Goal: Find specific page/section

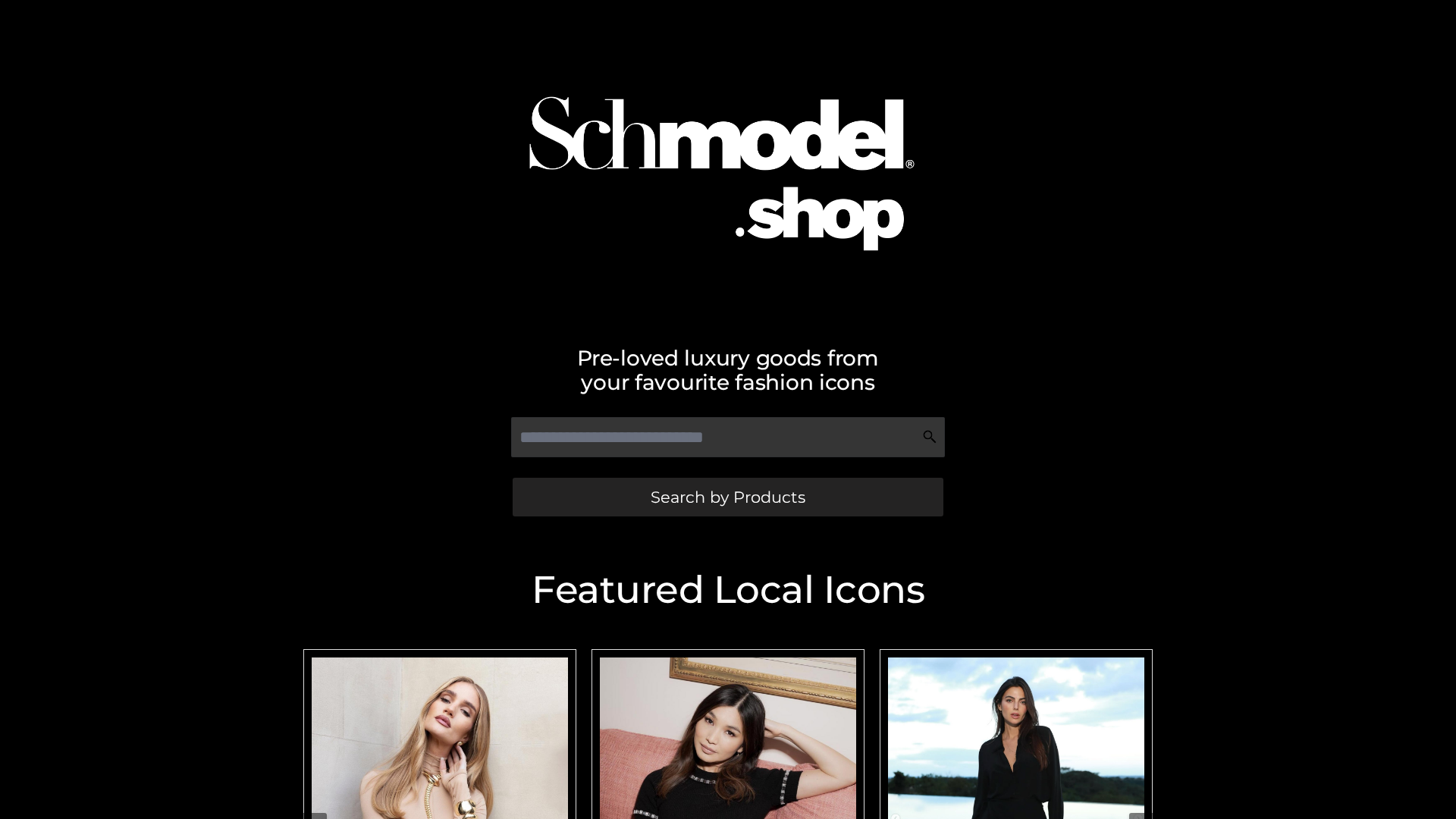
click at [728, 497] on span "Search by Products" at bounding box center [728, 497] width 155 height 16
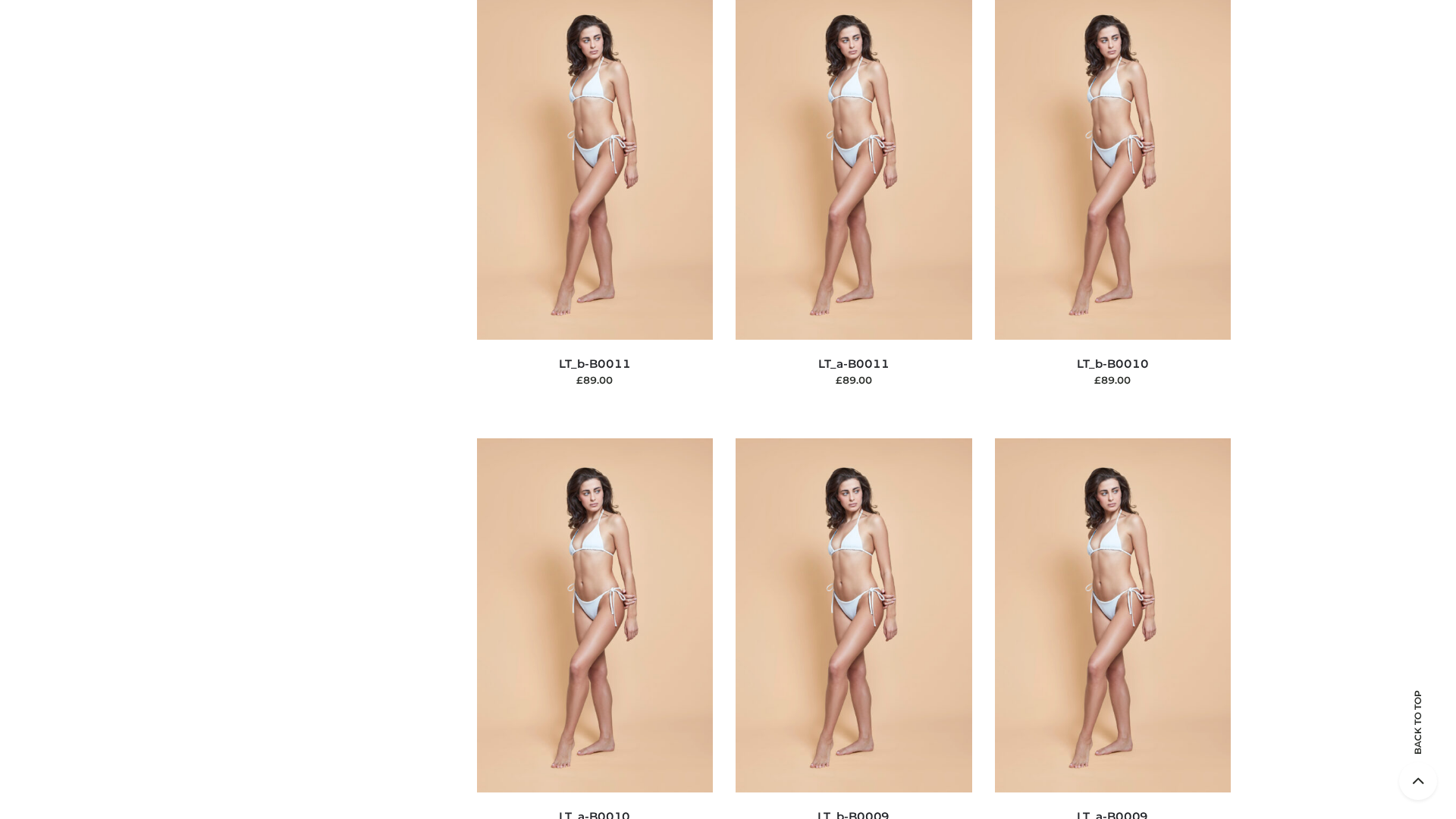
scroll to position [6808, 0]
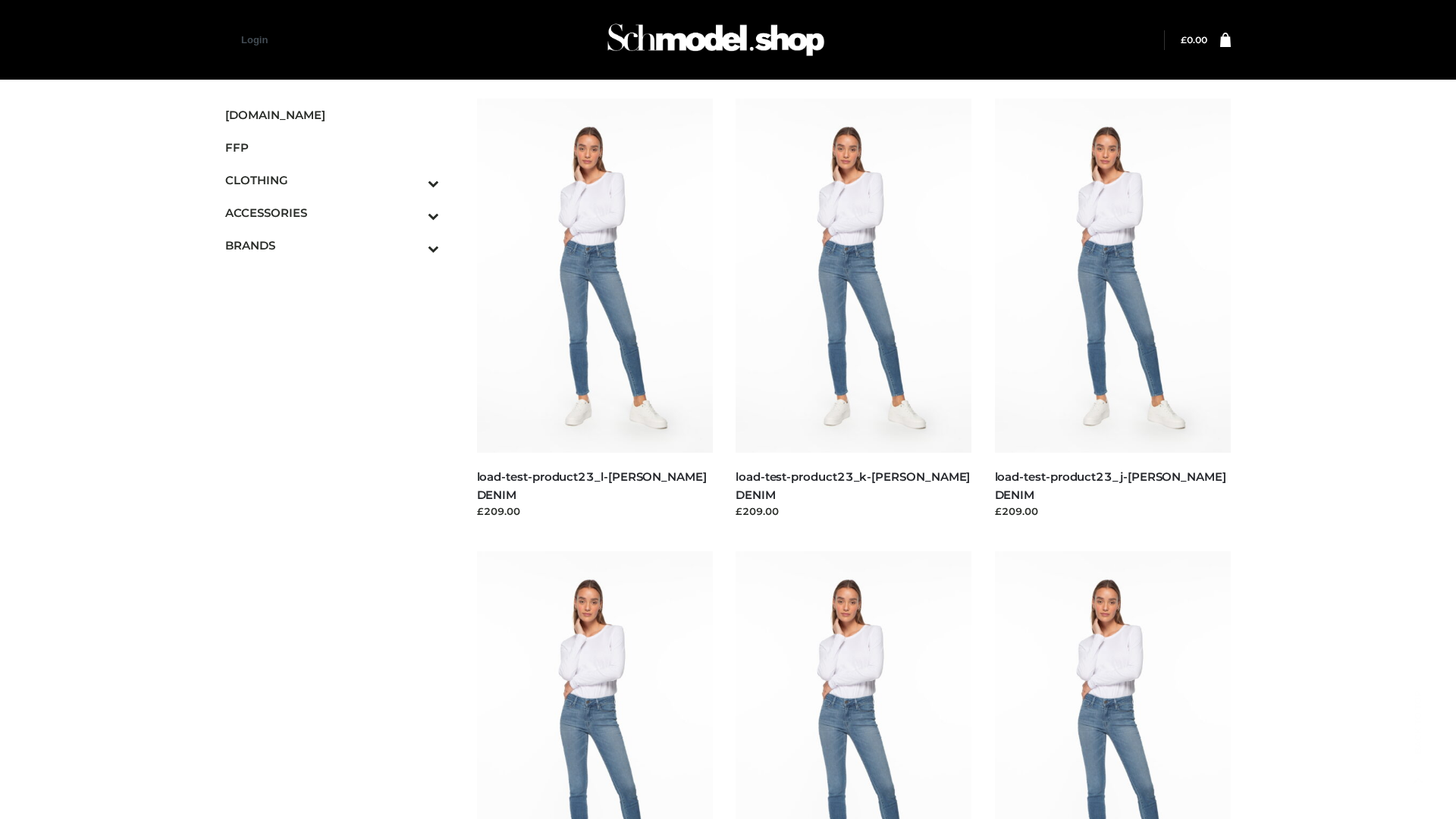
scroll to position [1330, 0]
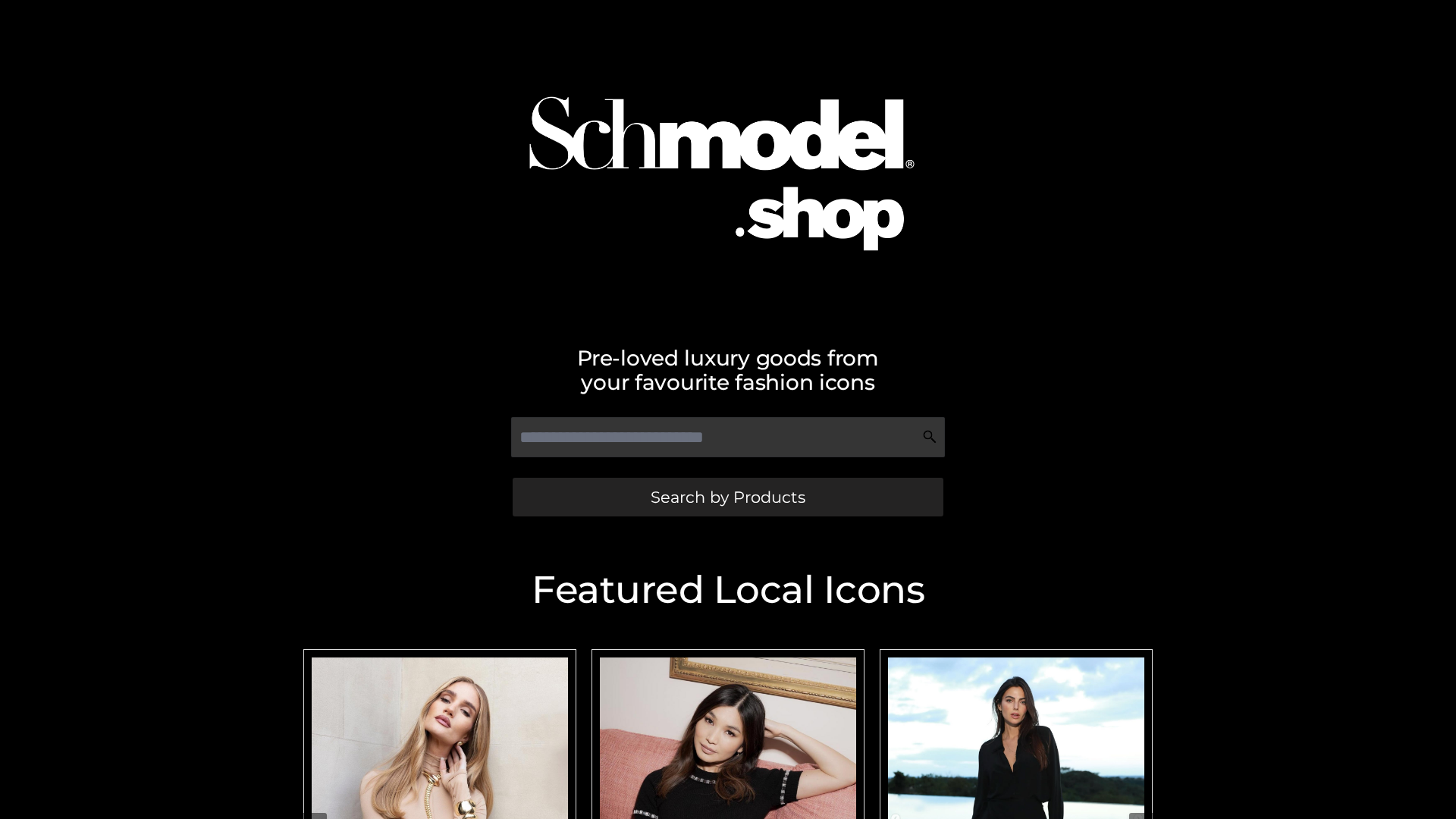
click at [728, 497] on span "Search by Products" at bounding box center [728, 497] width 155 height 16
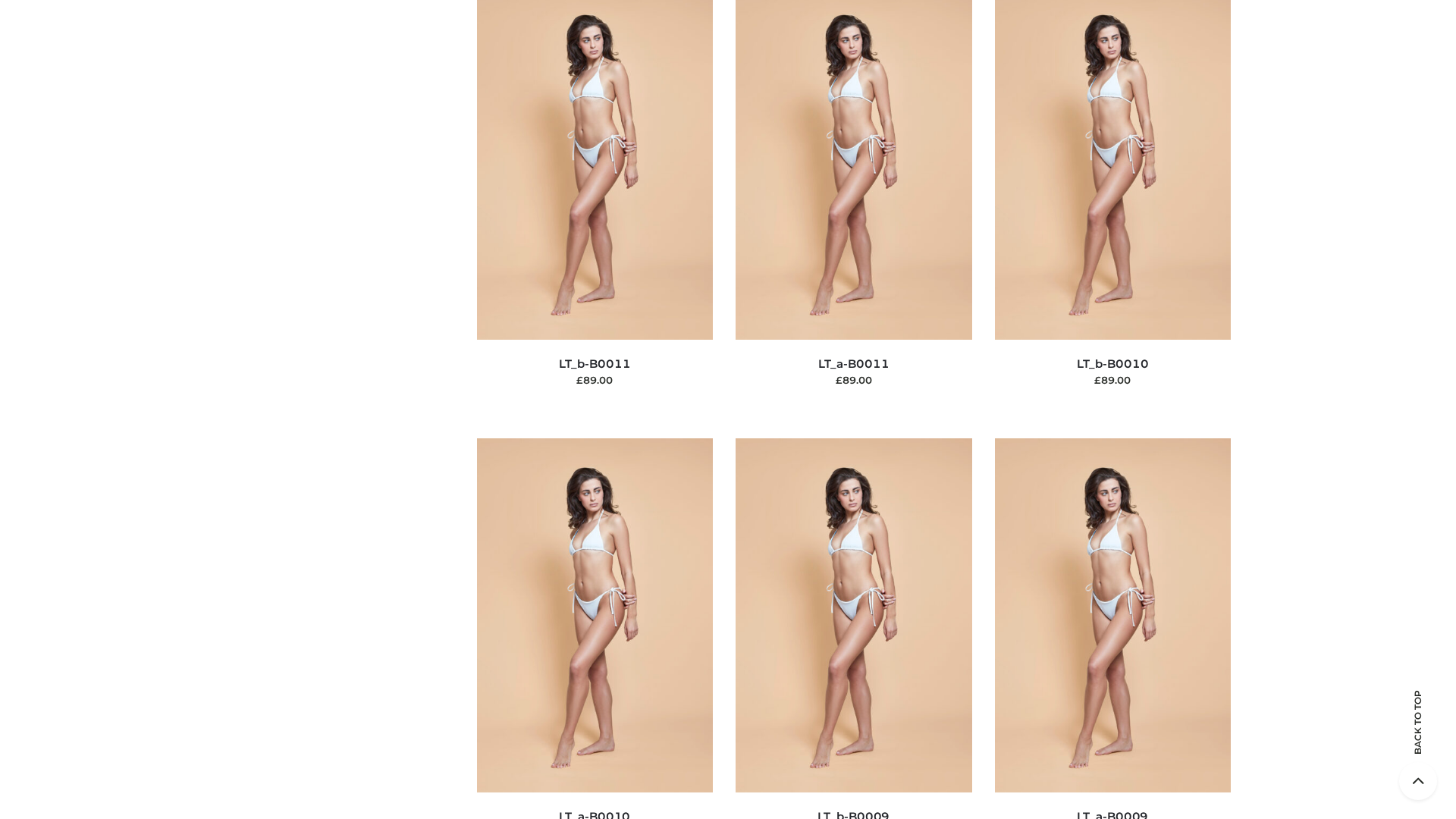
scroll to position [6808, 0]
